Goal: Information Seeking & Learning: Find specific page/section

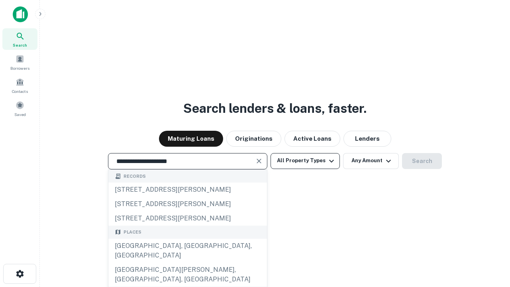
type input "**********"
click at [305, 160] on button "All Property Types" at bounding box center [304, 161] width 69 height 16
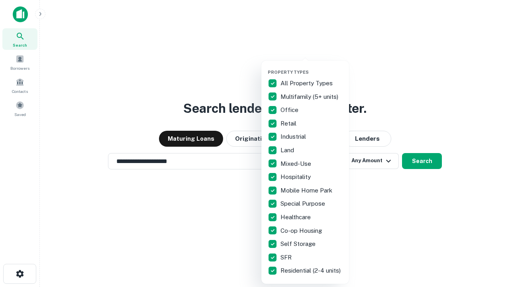
click at [311, 67] on button "button" at bounding box center [312, 67] width 88 height 0
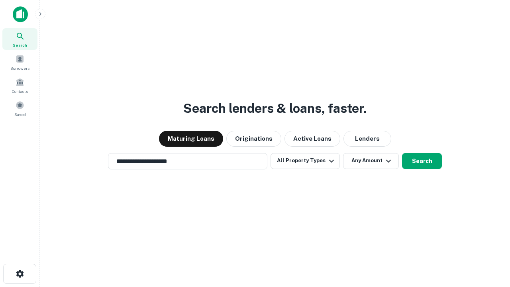
scroll to position [12, 0]
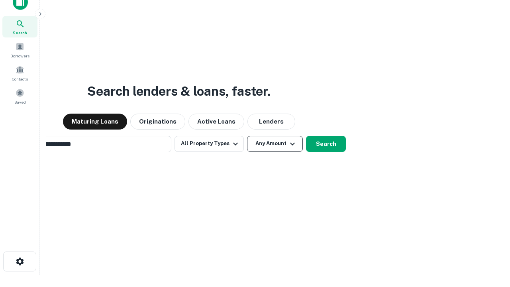
click at [247, 136] on button "Any Amount" at bounding box center [275, 144] width 56 height 16
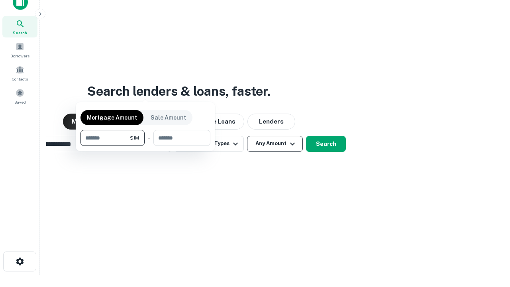
scroll to position [13, 0]
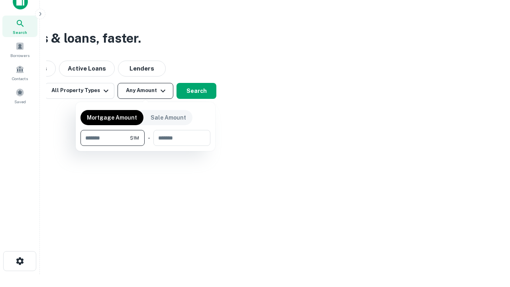
type input "*******"
click at [145, 146] on button "button" at bounding box center [145, 146] width 130 height 0
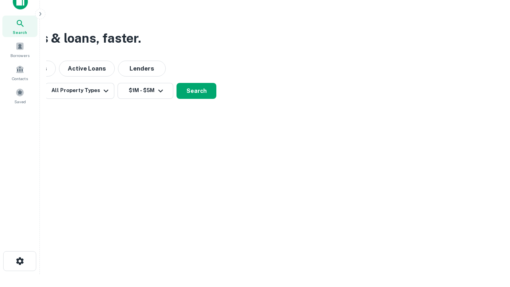
scroll to position [5, 147]
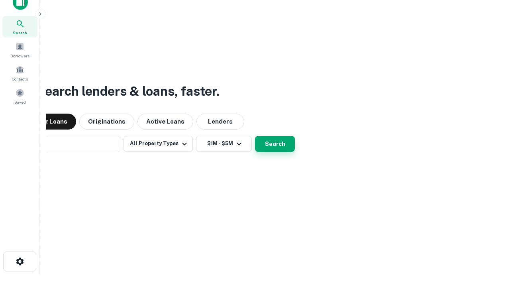
click at [255, 136] on button "Search" at bounding box center [275, 144] width 40 height 16
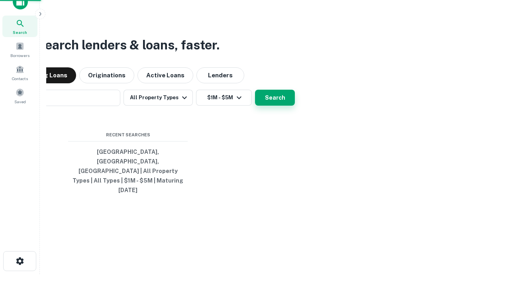
scroll to position [21, 225]
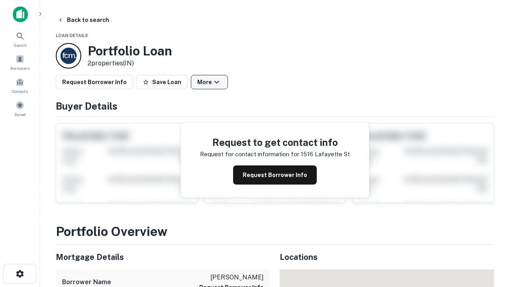
click at [209, 82] on button "More" at bounding box center [209, 82] width 37 height 14
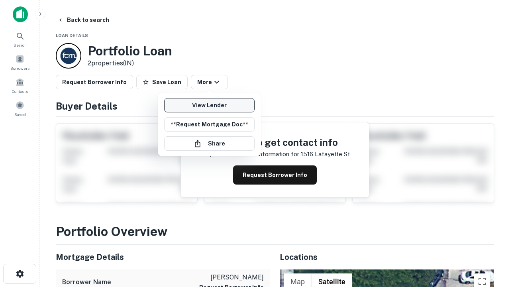
click at [209, 105] on link "View Lender" at bounding box center [209, 105] width 90 height 14
